Goal: Task Accomplishment & Management: Complete application form

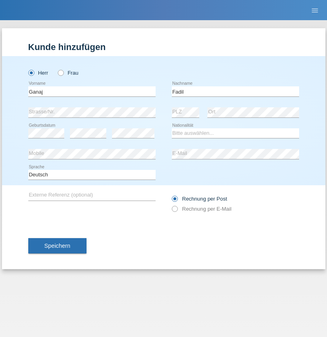
type input "Fadil"
select select "XK"
select select "C"
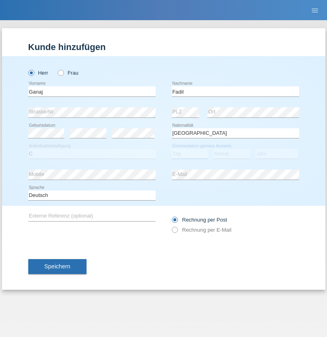
select select "10"
select select "08"
select select "2021"
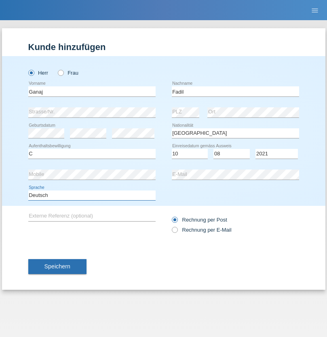
select select "en"
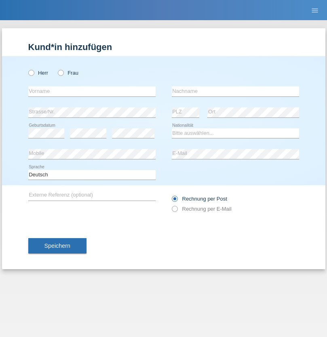
radio input "true"
click at [92, 91] on input "text" at bounding box center [91, 91] width 127 height 10
type input "Ibrahim"
click at [235, 91] on input "text" at bounding box center [235, 91] width 127 height 10
type input "Muja"
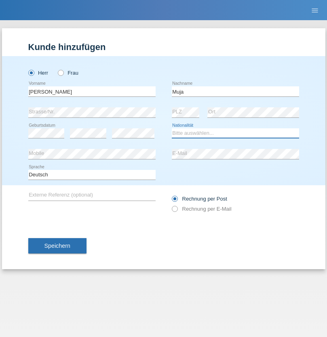
select select "XK"
select select "C"
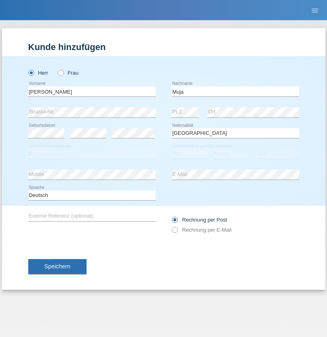
select select "03"
select select "07"
select select "2021"
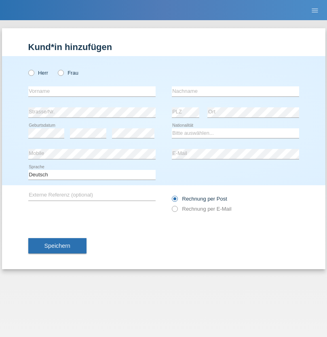
radio input "true"
click at [92, 91] on input "text" at bounding box center [91, 91] width 127 height 10
type input "Thomas"
click at [235, 91] on input "text" at bounding box center [235, 91] width 127 height 10
type input "Berger"
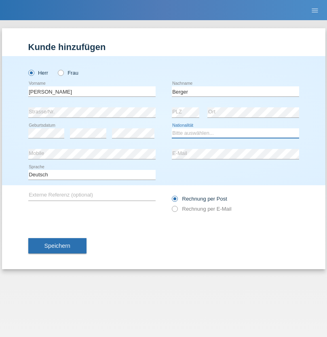
select select "CH"
radio input "true"
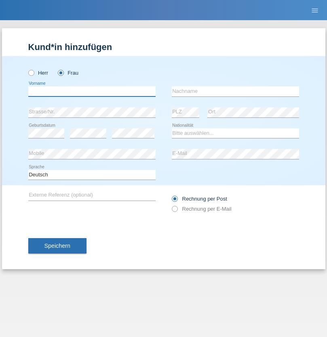
click at [92, 91] on input "text" at bounding box center [91, 91] width 127 height 10
type input "[PERSON_NAME]"
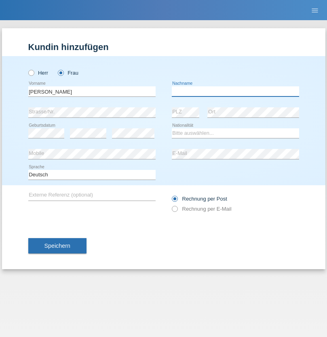
click at [235, 91] on input "text" at bounding box center [235, 91] width 127 height 10
type input "Paula"
select select "PT"
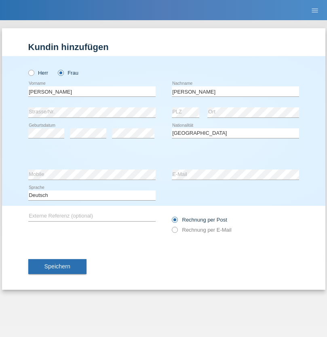
select select "C"
select select "28"
select select "03"
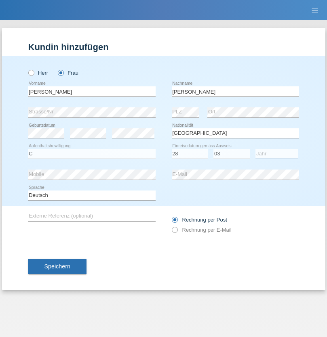
select select "2005"
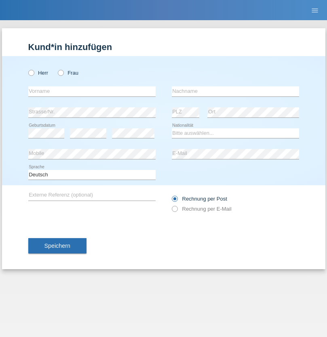
radio input "true"
click at [92, 91] on input "text" at bounding box center [91, 91] width 127 height 10
type input "Teklay"
click at [235, 91] on input "text" at bounding box center [235, 91] width 127 height 10
type input "Fiori"
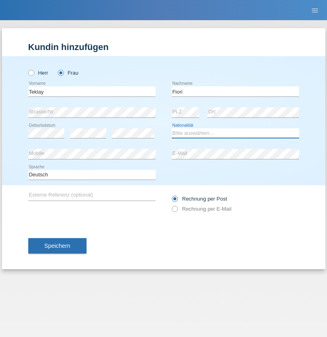
select select "ER"
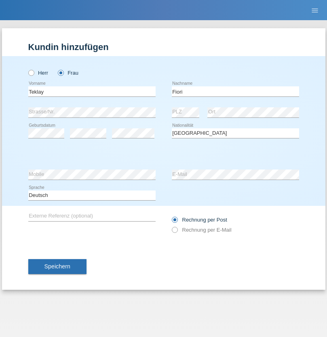
select select "C"
select select "10"
select select "08"
select select "2021"
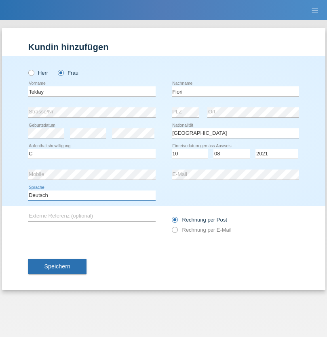
select select "en"
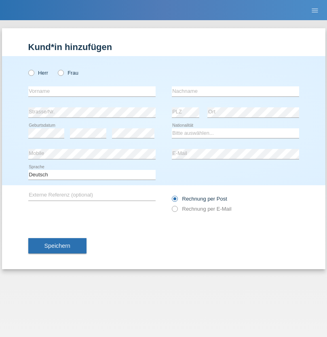
radio input "true"
click at [92, 91] on input "text" at bounding box center [91, 91] width 127 height 10
type input "Sadia"
click at [235, 91] on input "text" at bounding box center [235, 91] width 127 height 10
type input "Nejmaoui"
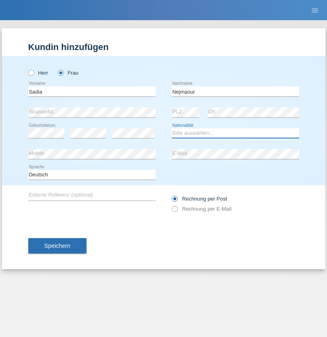
select select "MA"
select select "C"
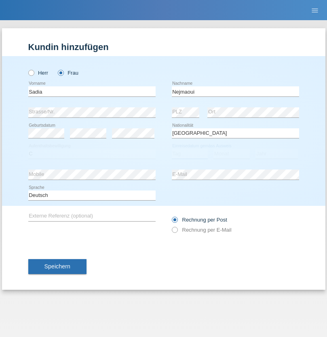
select select "01"
select select "06"
select select "1964"
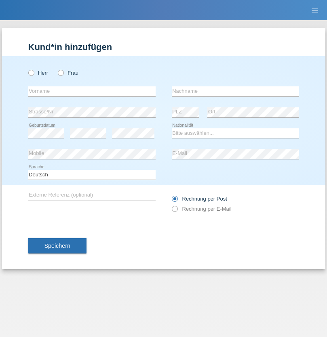
radio input "true"
click at [92, 91] on input "text" at bounding box center [91, 91] width 127 height 10
type input "[PERSON_NAME]"
click at [235, 91] on input "text" at bounding box center [235, 91] width 127 height 10
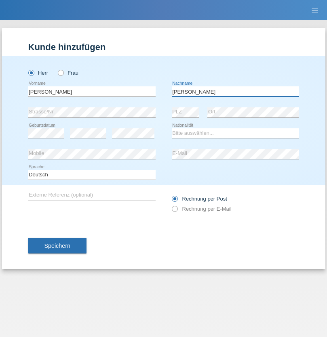
type input "[PERSON_NAME]"
select select "CH"
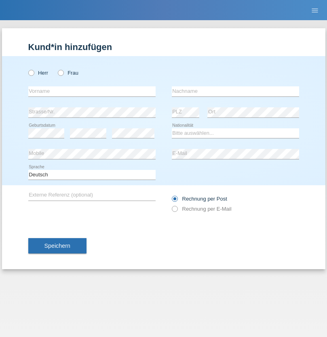
radio input "true"
click at [92, 91] on input "text" at bounding box center [91, 91] width 127 height 10
type input "Thivagaran"
click at [235, 91] on input "text" at bounding box center [235, 91] width 127 height 10
type input "Selvanayagam"
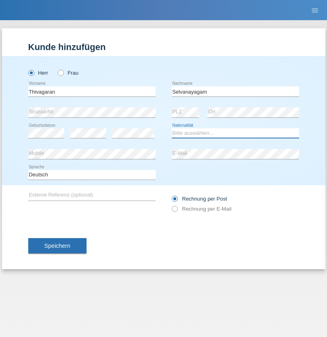
select select "LK"
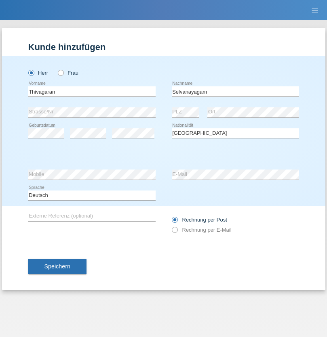
select select "C"
select select "23"
select select "03"
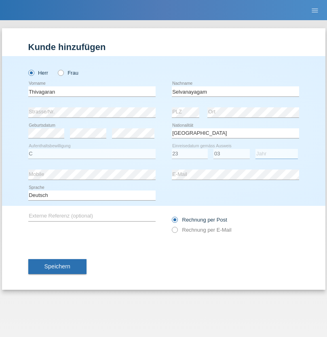
select select "2021"
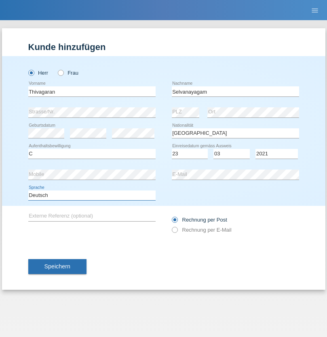
select select "en"
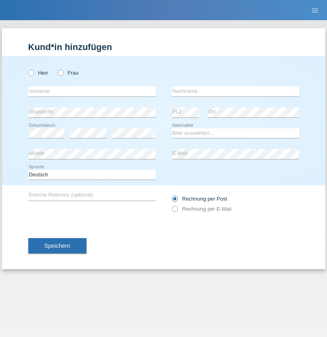
radio input "true"
click at [92, 91] on input "text" at bounding box center [91, 91] width 127 height 10
type input "[PERSON_NAME]"
click at [235, 91] on input "text" at bounding box center [235, 91] width 127 height 10
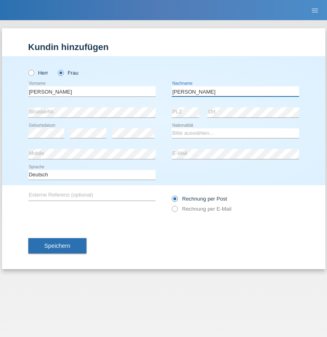
type input "[PERSON_NAME]"
select select "CH"
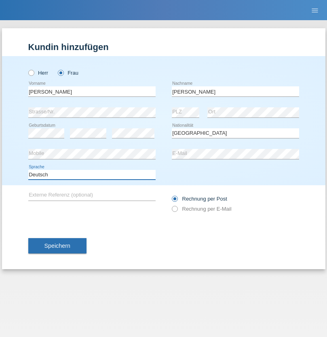
select select "en"
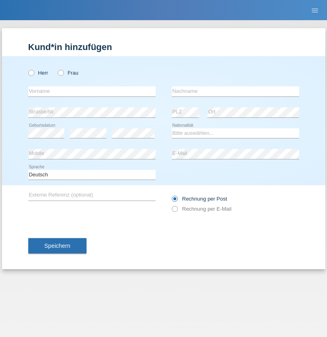
radio input "true"
click at [92, 91] on input "text" at bounding box center [91, 91] width 127 height 10
type input "Tymur"
click at [235, 91] on input "text" at bounding box center [235, 91] width 127 height 10
type input "Hunderchuk"
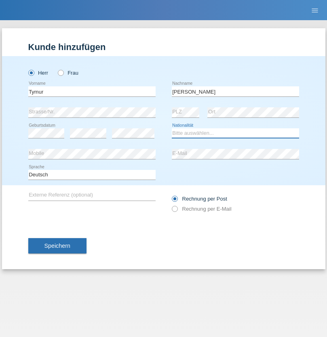
select select "UA"
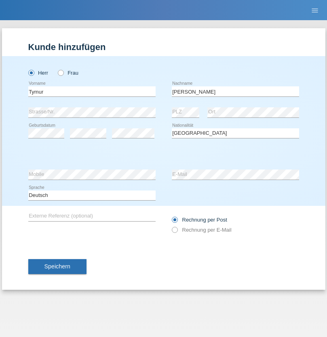
select select "C"
select select "20"
select select "08"
select select "2021"
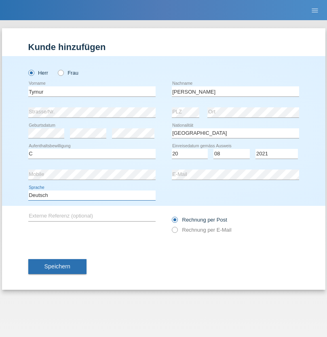
select select "en"
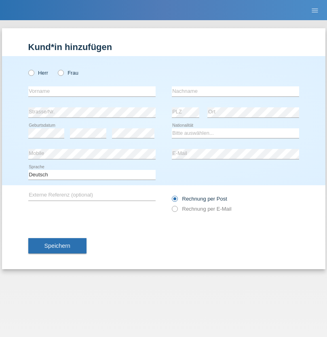
radio input "true"
click at [92, 91] on input "text" at bounding box center [91, 91] width 127 height 10
type input "Tymur"
click at [235, 91] on input "text" at bounding box center [235, 91] width 127 height 10
type input "Hunderchuj"
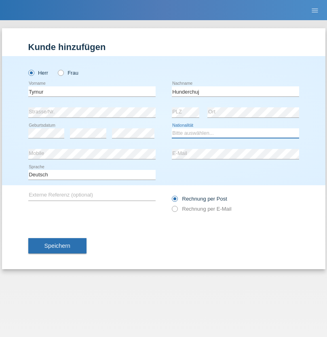
select select "UA"
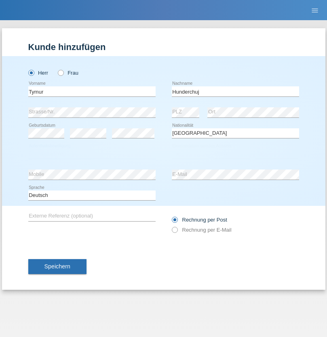
select select "C"
select select "20"
select select "08"
select select "2021"
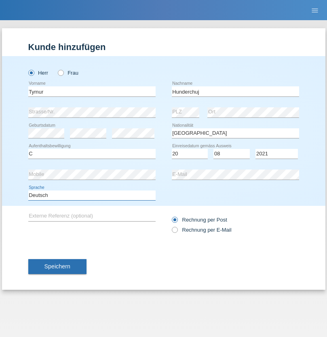
select select "en"
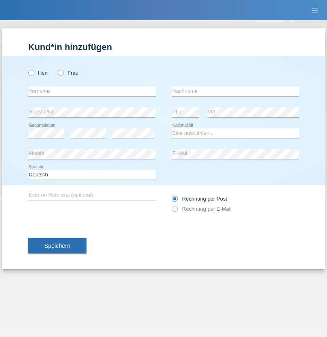
radio input "true"
click at [92, 91] on input "text" at bounding box center [91, 91] width 127 height 10
type input "[PERSON_NAME]"
click at [235, 91] on input "text" at bounding box center [235, 91] width 127 height 10
type input "Tropp"
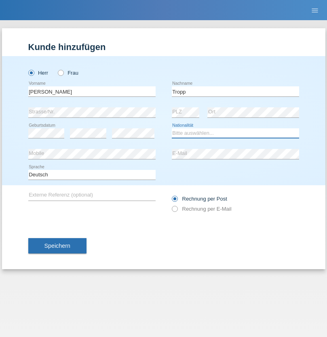
select select "SK"
select select "C"
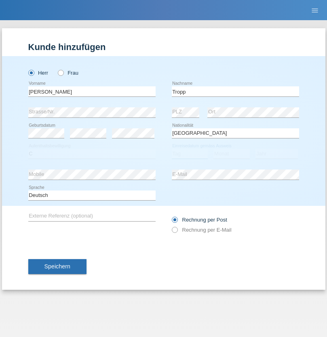
select select "10"
select select "08"
select select "2021"
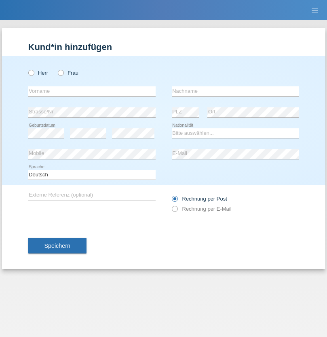
radio input "true"
click at [92, 91] on input "text" at bounding box center [91, 91] width 127 height 10
type input "Dirk"
click at [235, 91] on input "text" at bounding box center [235, 91] width 127 height 10
type input "Ringle"
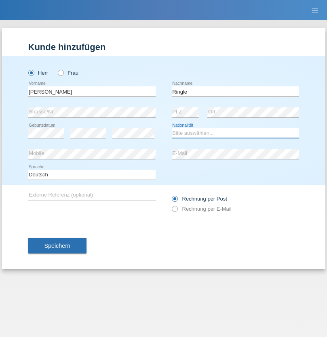
select select "DE"
select select "C"
select select "06"
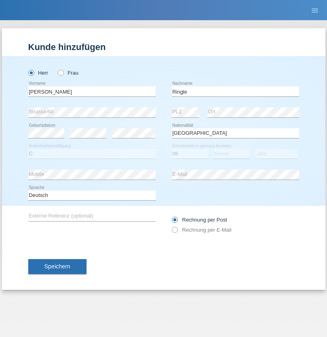
select select "01"
select select "2021"
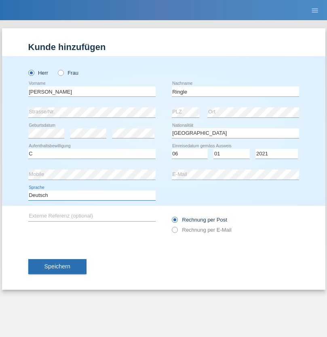
select select "en"
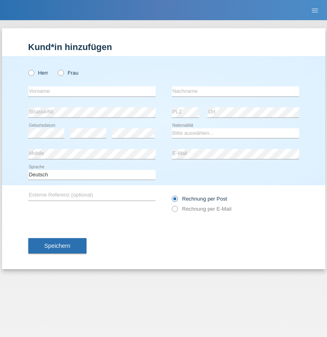
radio input "true"
click at [92, 91] on input "text" at bounding box center [91, 91] width 127 height 10
type input "Junior"
click at [235, 91] on input "text" at bounding box center [235, 91] width 127 height 10
type input "Mauricio"
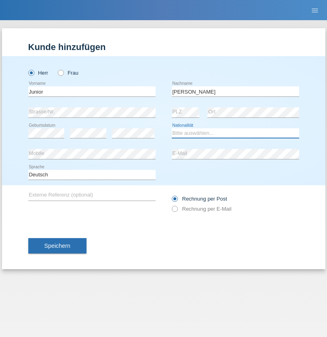
select select "CH"
radio input "true"
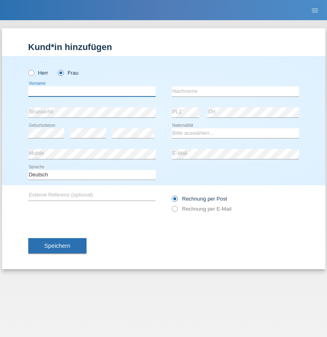
click at [92, 91] on input "text" at bounding box center [91, 91] width 127 height 10
type input "Maria Fernanda"
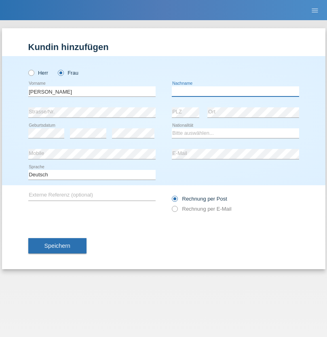
click at [235, 91] on input "text" at bounding box center [235, 91] width 127 height 10
type input "Knusel Campillo"
select select "CH"
radio input "true"
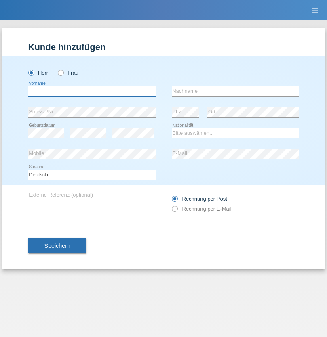
click at [92, 91] on input "text" at bounding box center [91, 91] width 127 height 10
type input "Beqiri"
click at [235, 91] on input "text" at bounding box center [235, 91] width 127 height 10
type input "Shpresa"
select select "XK"
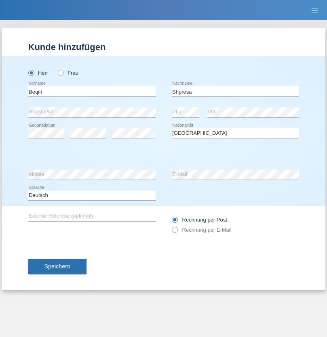
select select "C"
select select "08"
select select "02"
select select "1979"
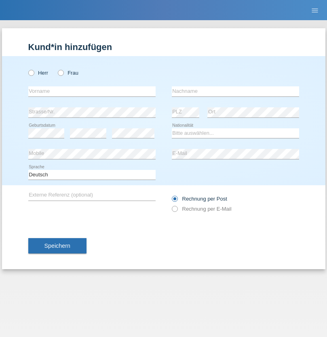
radio input "true"
click at [92, 91] on input "text" at bounding box center [91, 91] width 127 height 10
type input "[PERSON_NAME]"
click at [235, 91] on input "text" at bounding box center [235, 91] width 127 height 10
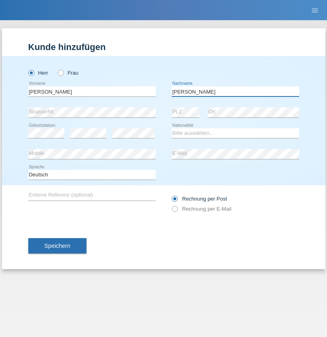
type input "[PERSON_NAME]"
select select "CH"
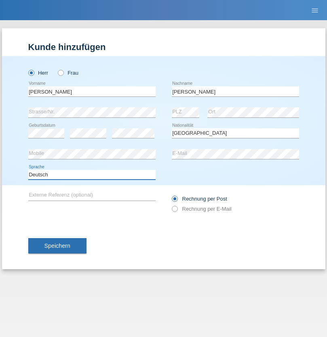
select select "en"
